Goal: Task Accomplishment & Management: Manage account settings

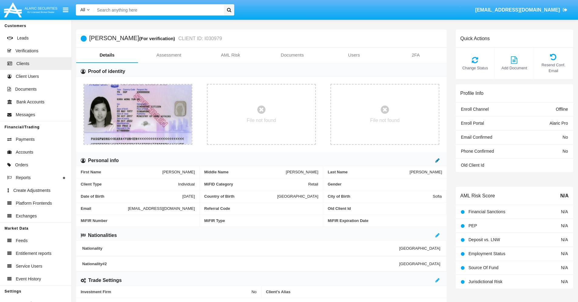
click at [438, 160] on icon at bounding box center [438, 160] width 4 height 5
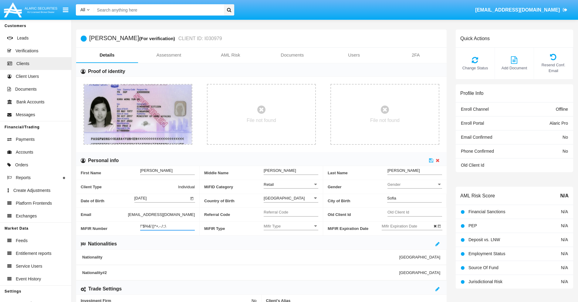
type input "!"$%&'()*+,-./:;\"
click at [431, 160] on icon at bounding box center [431, 160] width 4 height 5
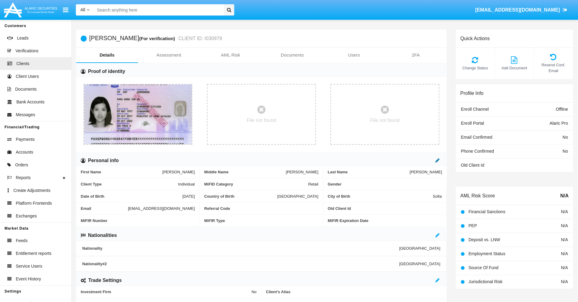
click at [438, 160] on icon at bounding box center [438, 160] width 4 height 5
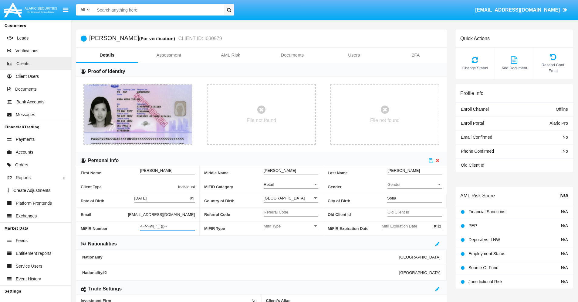
type input "<=>?@[]^_`{|}~"
click at [431, 160] on icon at bounding box center [431, 160] width 4 height 5
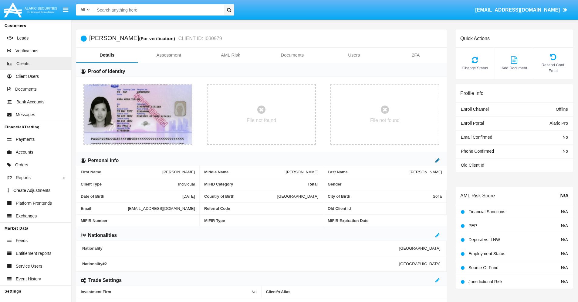
click at [438, 160] on icon at bounding box center [438, 160] width 4 height 5
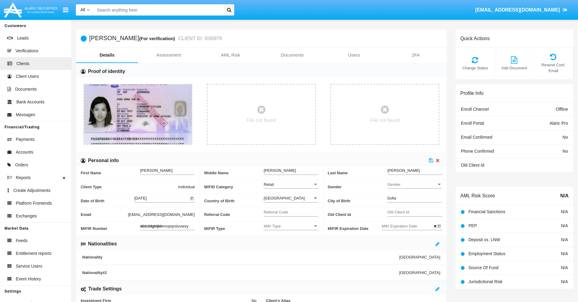
type input "abcdefghijklmnopqrstuvwxyz"
click at [431, 160] on icon at bounding box center [431, 160] width 4 height 5
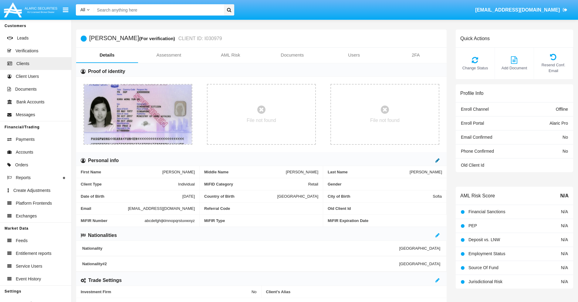
click at [438, 160] on icon at bounding box center [438, 160] width 4 height 5
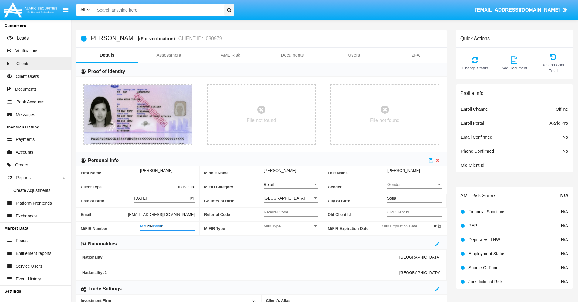
type input "#0123456789"
click at [431, 160] on icon at bounding box center [431, 160] width 4 height 5
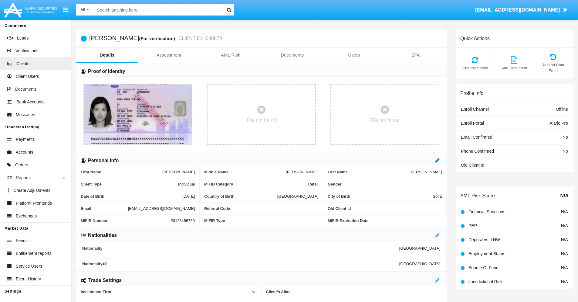
click at [438, 160] on icon at bounding box center [438, 160] width 4 height 5
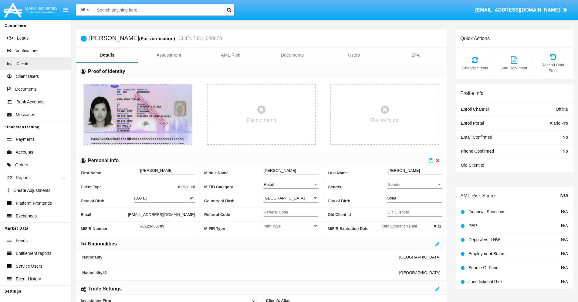
click at [168, 226] on input "#0123456789" at bounding box center [167, 225] width 55 height 5
click at [431, 160] on icon at bounding box center [431, 160] width 4 height 5
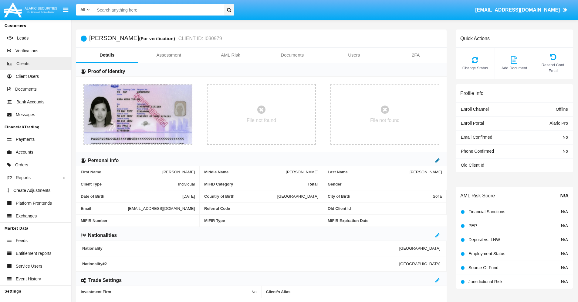
click at [438, 160] on icon at bounding box center [438, 160] width 4 height 5
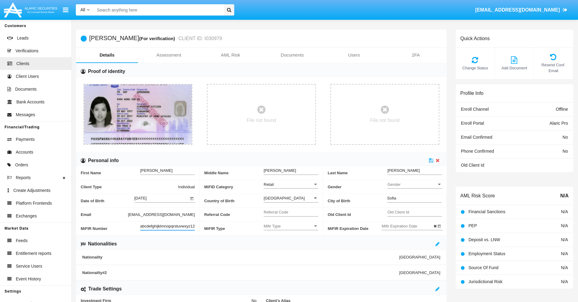
scroll to position [0, 4]
type input "abcdefghijklmnopqrstuvwxyz1234"
click at [431, 160] on icon at bounding box center [431, 160] width 4 height 5
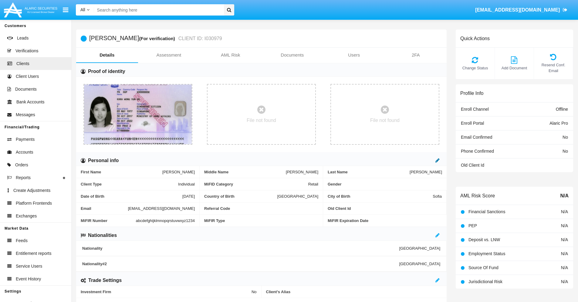
click at [438, 160] on icon at bounding box center [438, 160] width 4 height 5
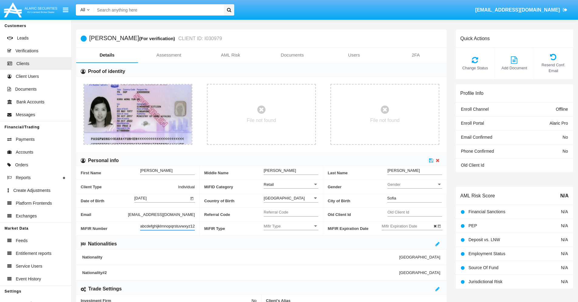
scroll to position [0, 6]
type input "abcdefghijklmnopqrstuvwxyz12345"
click at [431, 160] on icon at bounding box center [431, 160] width 4 height 5
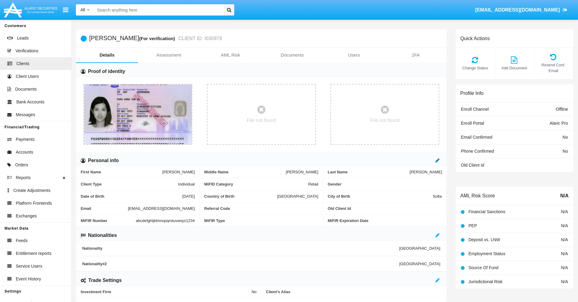
click at [438, 160] on icon at bounding box center [438, 160] width 4 height 5
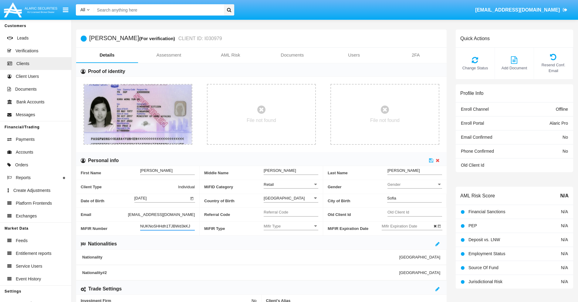
type input "NUKNoSHHdh1TJBWd3kKJ"
click at [291, 226] on span "Mifir Type" at bounding box center [288, 225] width 49 height 5
click at [291, 241] on span "CONCAT" at bounding box center [291, 241] width 55 height 12
click at [409, 226] on input "Mifir Expiration Date" at bounding box center [409, 225] width 55 height 5
click at [400, 123] on span "[DATE]" at bounding box center [394, 123] width 13 height 5
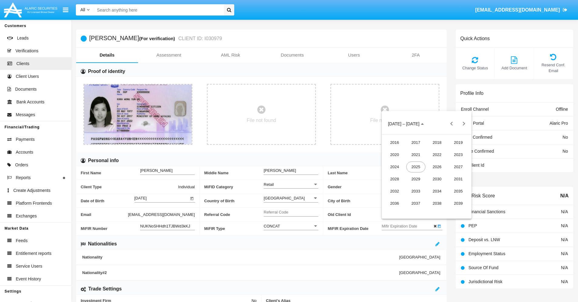
click at [437, 179] on div "2030" at bounding box center [437, 178] width 19 height 11
click at [395, 154] on div "JAN" at bounding box center [394, 154] width 19 height 11
click at [414, 162] on div "1" at bounding box center [414, 161] width 11 height 11
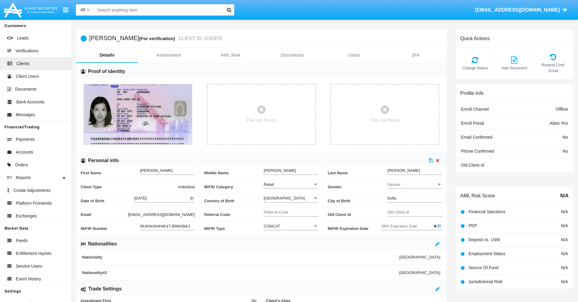
type input "[DATE]"
click at [431, 160] on icon at bounding box center [431, 160] width 4 height 5
